Goal: Task Accomplishment & Management: Use online tool/utility

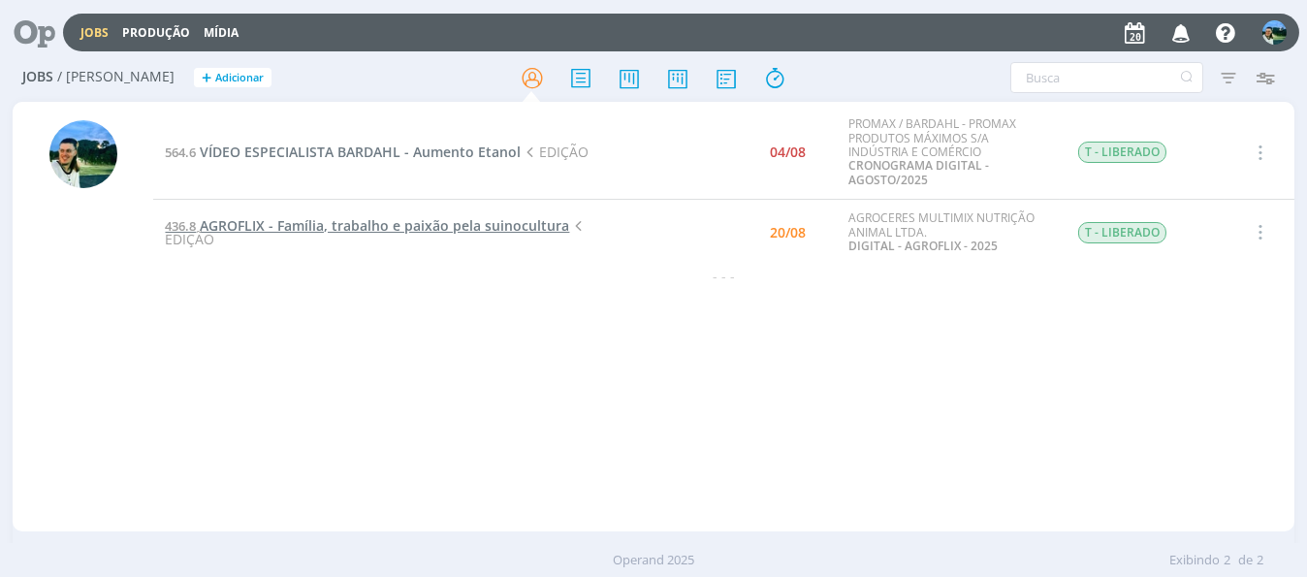
click at [269, 230] on span "AGROFLIX - Família, trabalho e paixão pela suinocultura" at bounding box center [384, 225] width 369 height 18
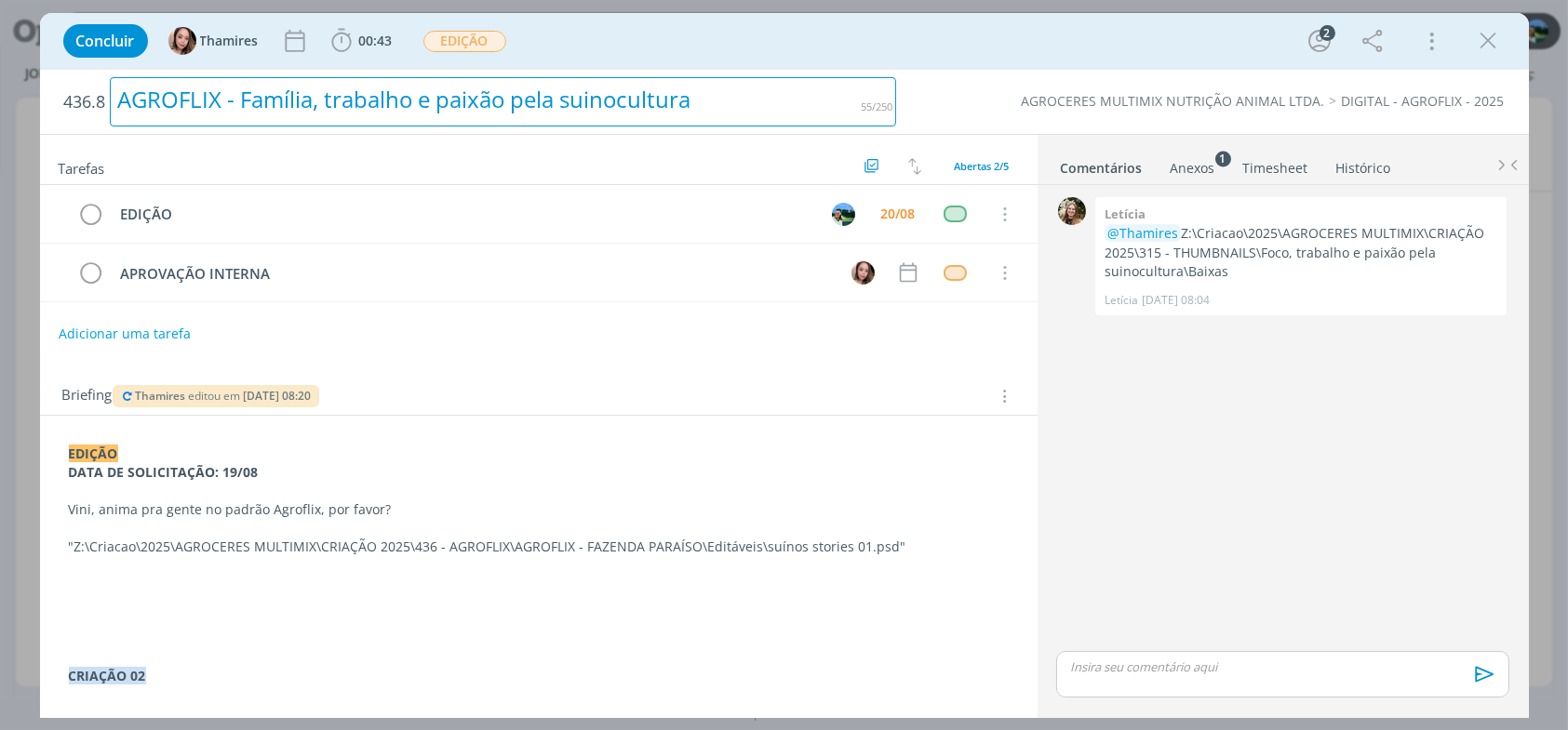
click at [831, 107] on div "AGROFLIX - Família, trabalho e paixão pela suinocultura" at bounding box center [503, 101] width 787 height 49
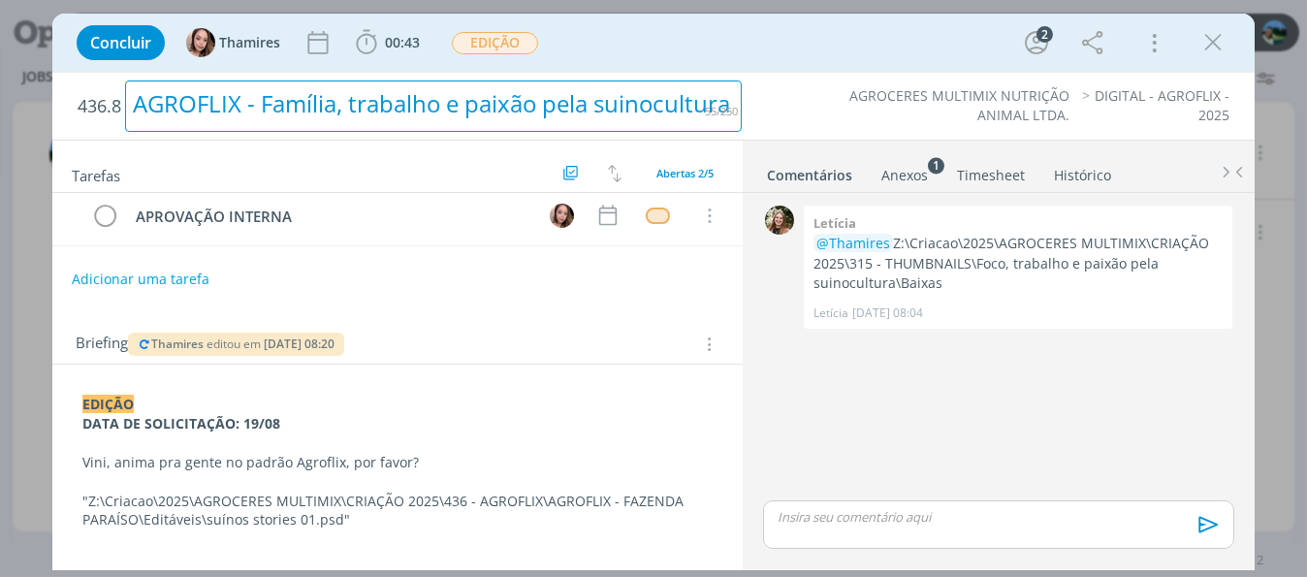
scroll to position [97, 0]
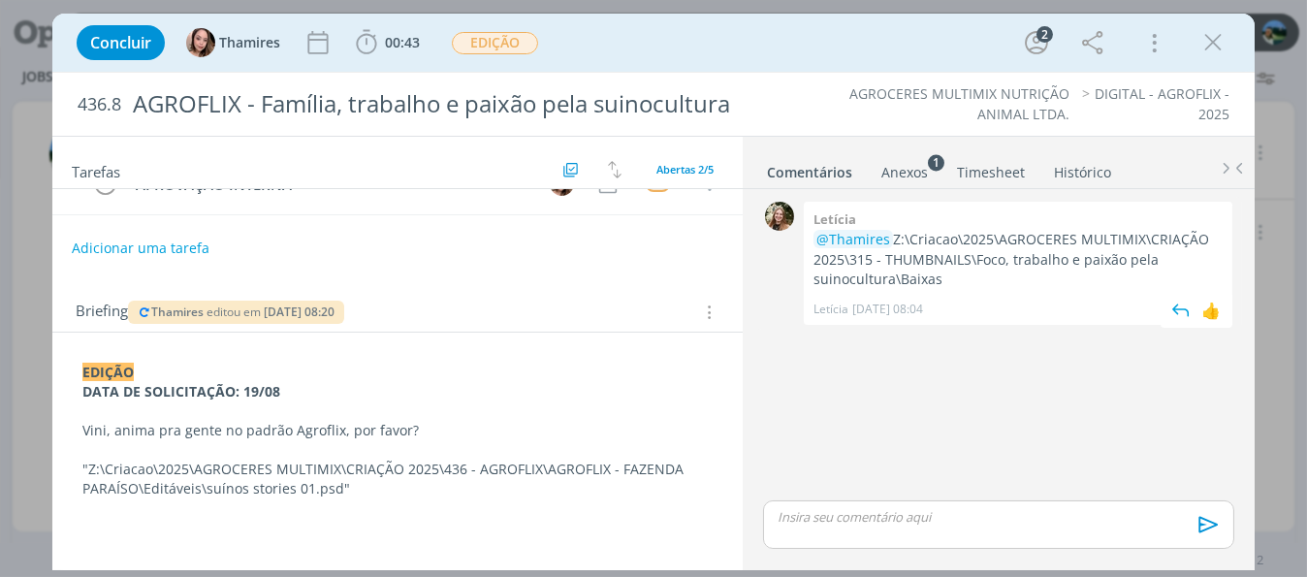
drag, startPoint x: 944, startPoint y: 290, endPoint x: 903, endPoint y: 245, distance: 61.0
click at [900, 245] on p "@Thamires Z:\Criacao\2025\AGROCERES MULTIMIX\CRIAÇÃO 2025\315 - THUMBNAILS\Foco…" at bounding box center [1017, 259] width 409 height 59
click at [950, 275] on p "@Thamires Z:\Criacao\2025\AGROCERES MULTIMIX\CRIAÇÃO 2025\315 - THUMBNAILS\Foco…" at bounding box center [1017, 259] width 409 height 59
drag, startPoint x: 938, startPoint y: 277, endPoint x: 895, endPoint y: 238, distance: 59.0
click at [895, 238] on p "@Thamires Z:\Criacao\2025\AGROCERES MULTIMIX\CRIAÇÃO 2025\315 - THUMBNAILS\Foco…" at bounding box center [1017, 259] width 409 height 59
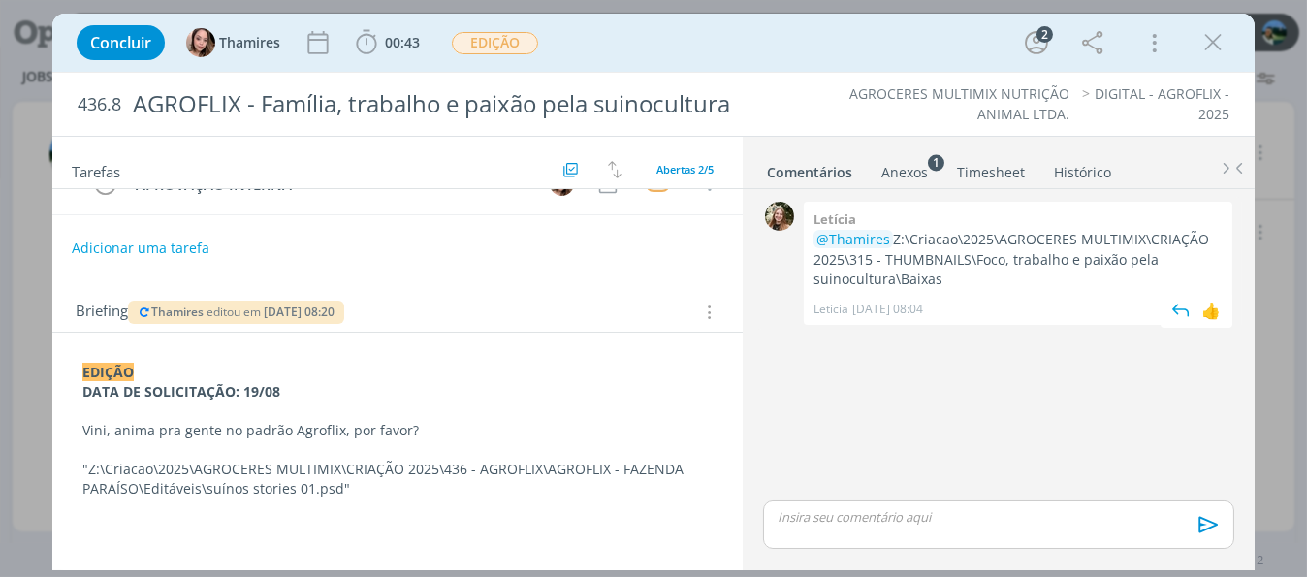
copy p "Z:\Criacao\2025\AGROCERES MULTIMIX\CRIAÇÃO 2025\315 - THUMBNAILS\Foco, trabalho…"
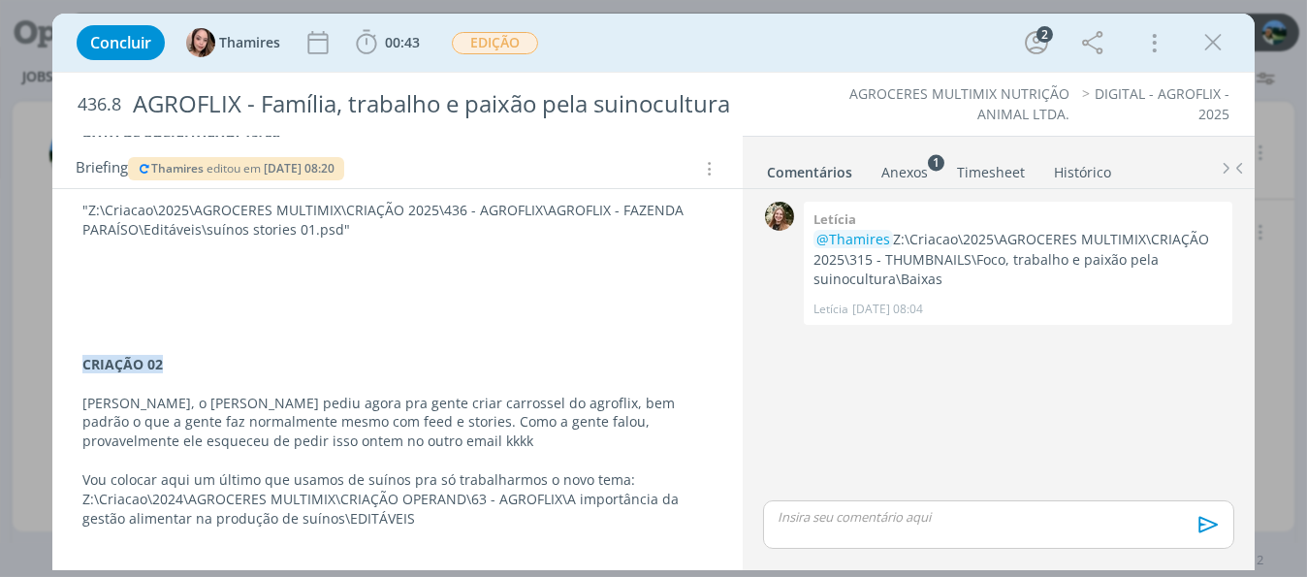
scroll to position [388, 0]
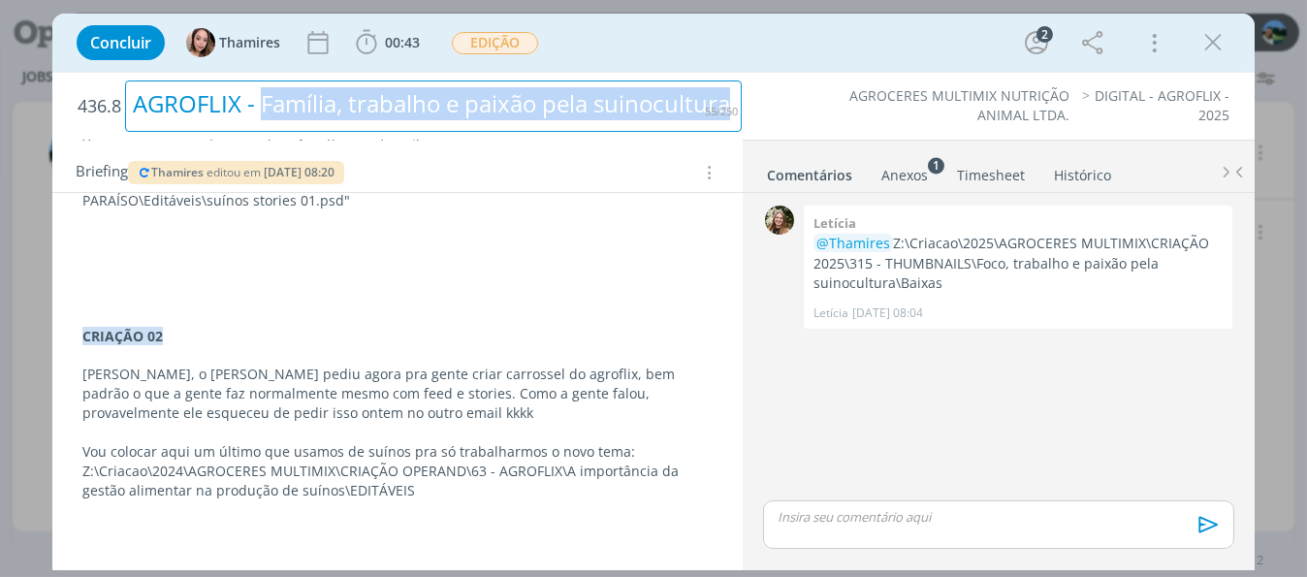
drag, startPoint x: 260, startPoint y: 105, endPoint x: 769, endPoint y: 90, distance: 509.2
click at [769, 90] on div "436.8 AGROFLIX - Família, trabalho e paixão pela suinocultura AGROCERES MULTIMI…" at bounding box center [653, 106] width 1202 height 67
copy div "Família, trabalho e paixão pela suinocultura"
click at [385, 111] on div "AGROFLIX - Família, trabalho e paixão pela suinocultura" at bounding box center [433, 105] width 617 height 51
drag, startPoint x: 260, startPoint y: 102, endPoint x: 747, endPoint y: 119, distance: 488.0
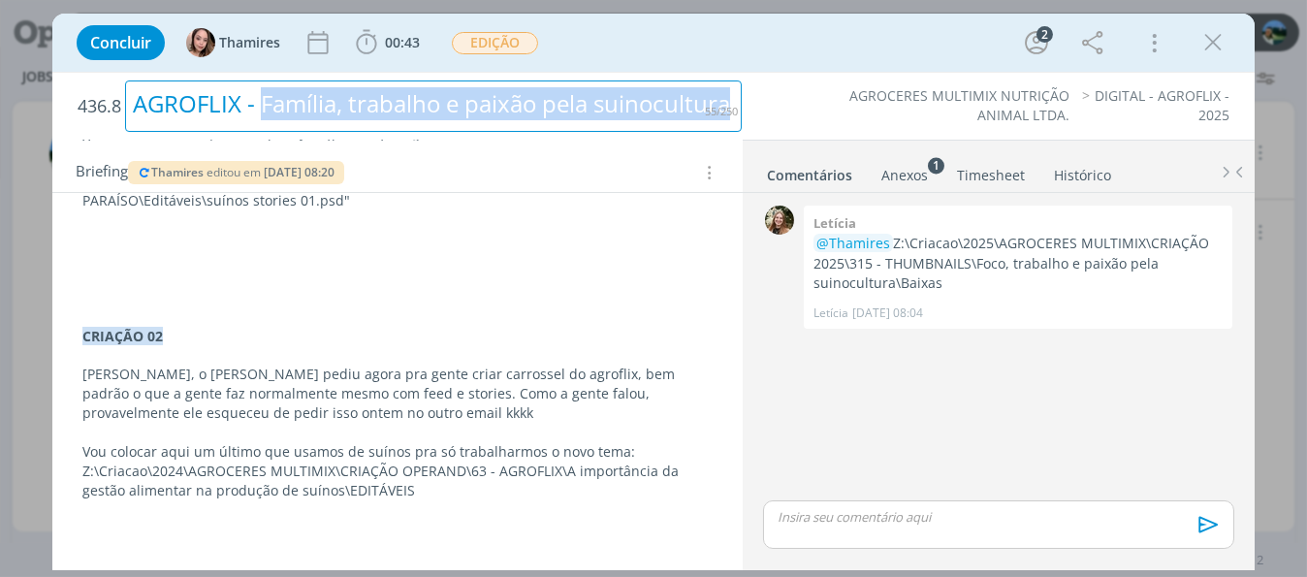
click at [747, 119] on div "436.8 AGROFLIX - Família, trabalho e paixão pela suinocultura" at bounding box center [409, 106] width 683 height 67
copy div "Família, trabalho e paixão pela suinocultura"
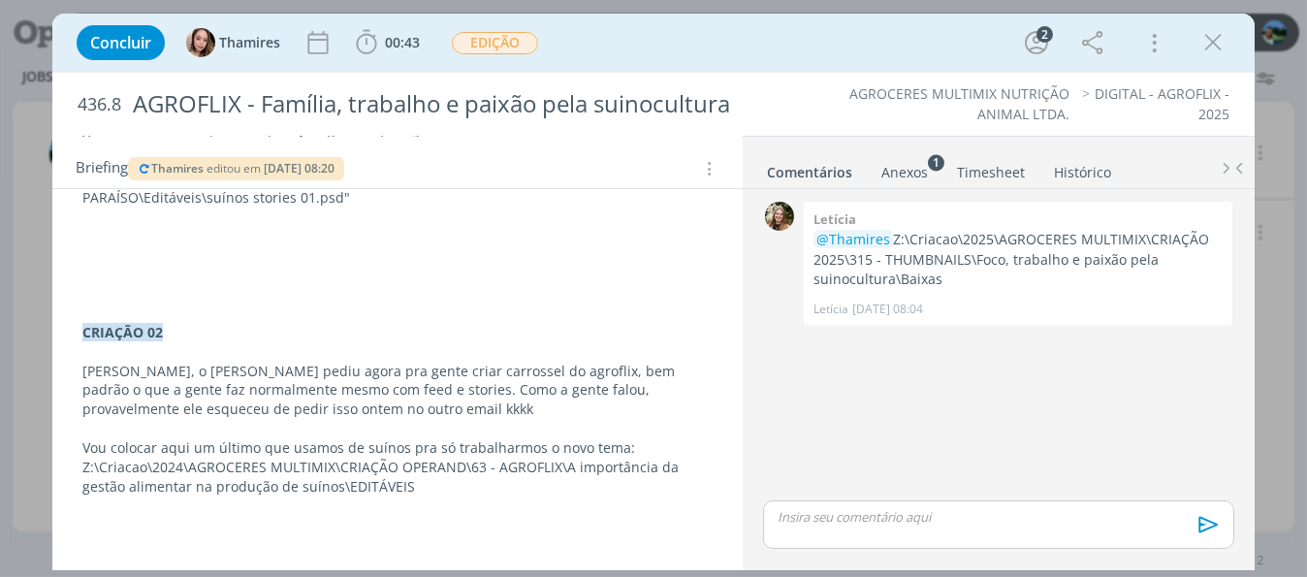
click at [871, 512] on p "dialog" at bounding box center [999, 516] width 440 height 17
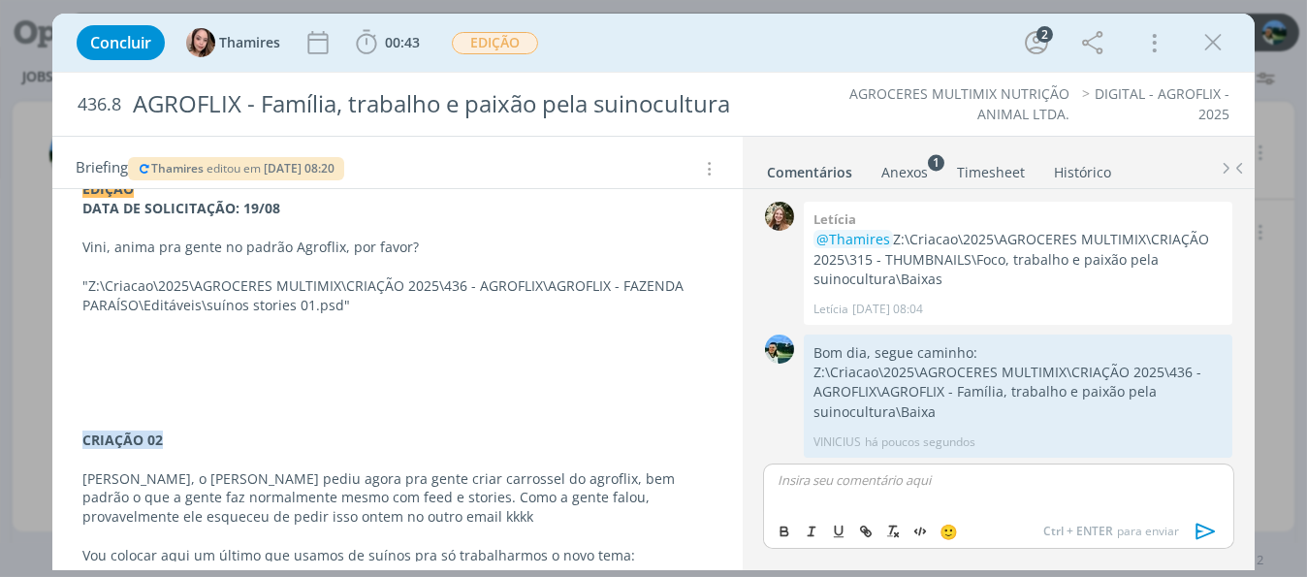
scroll to position [0, 0]
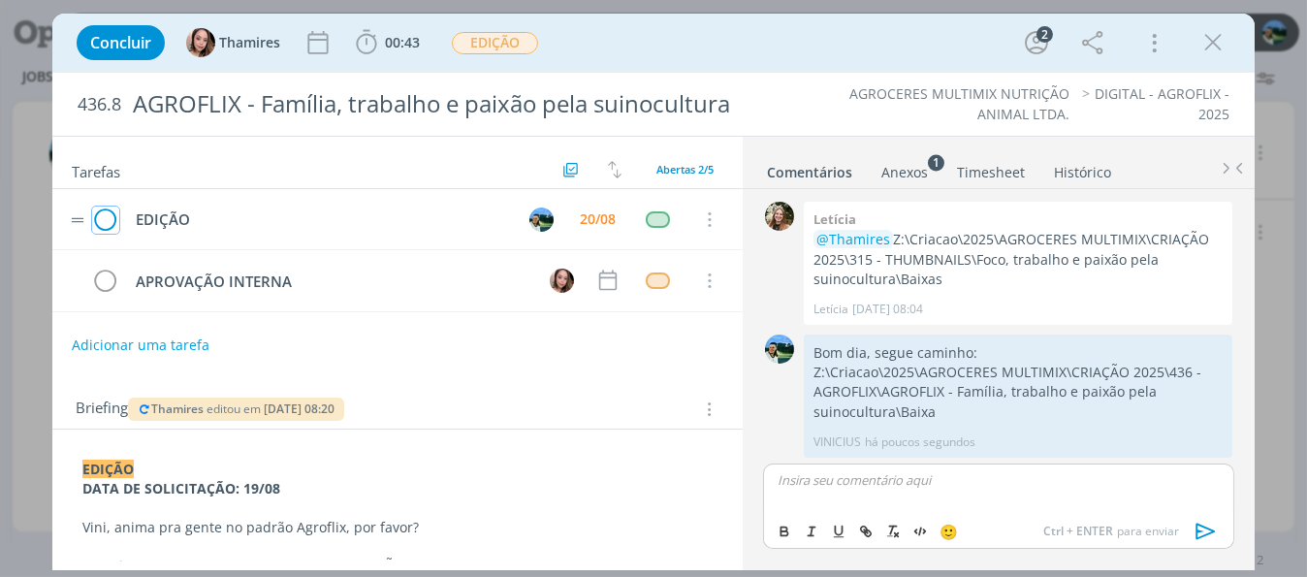
click at [106, 215] on icon "dialog" at bounding box center [105, 220] width 27 height 29
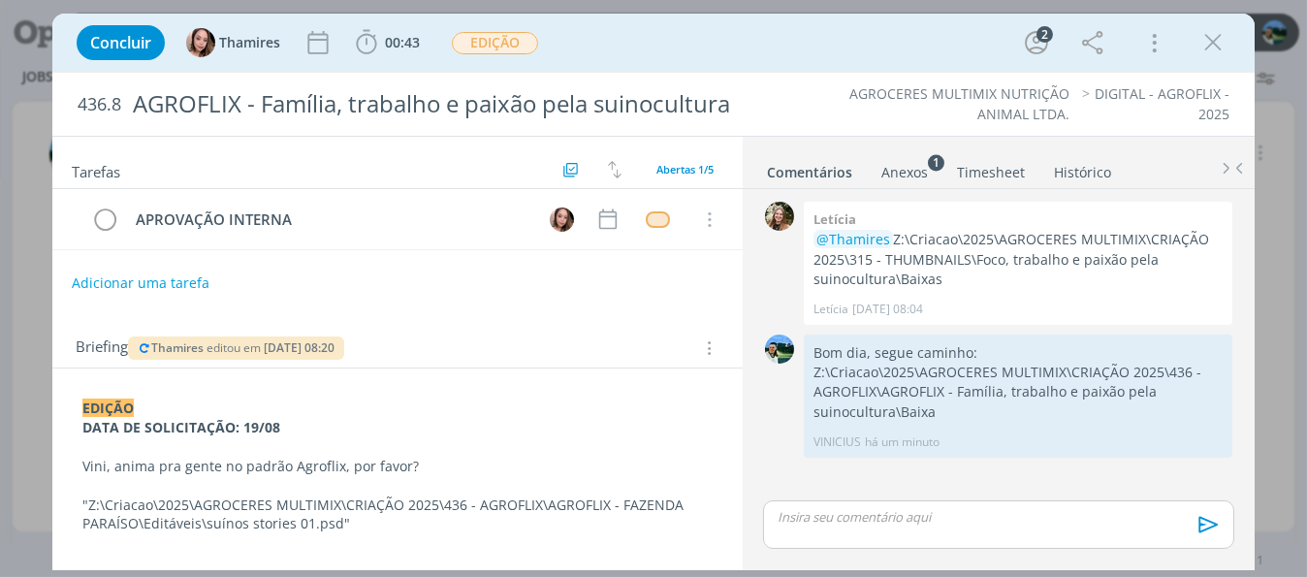
drag, startPoint x: 1208, startPoint y: 31, endPoint x: 444, endPoint y: 575, distance: 937.8
click at [1208, 31] on icon "dialog" at bounding box center [1212, 42] width 29 height 29
